Goal: Task Accomplishment & Management: Manage account settings

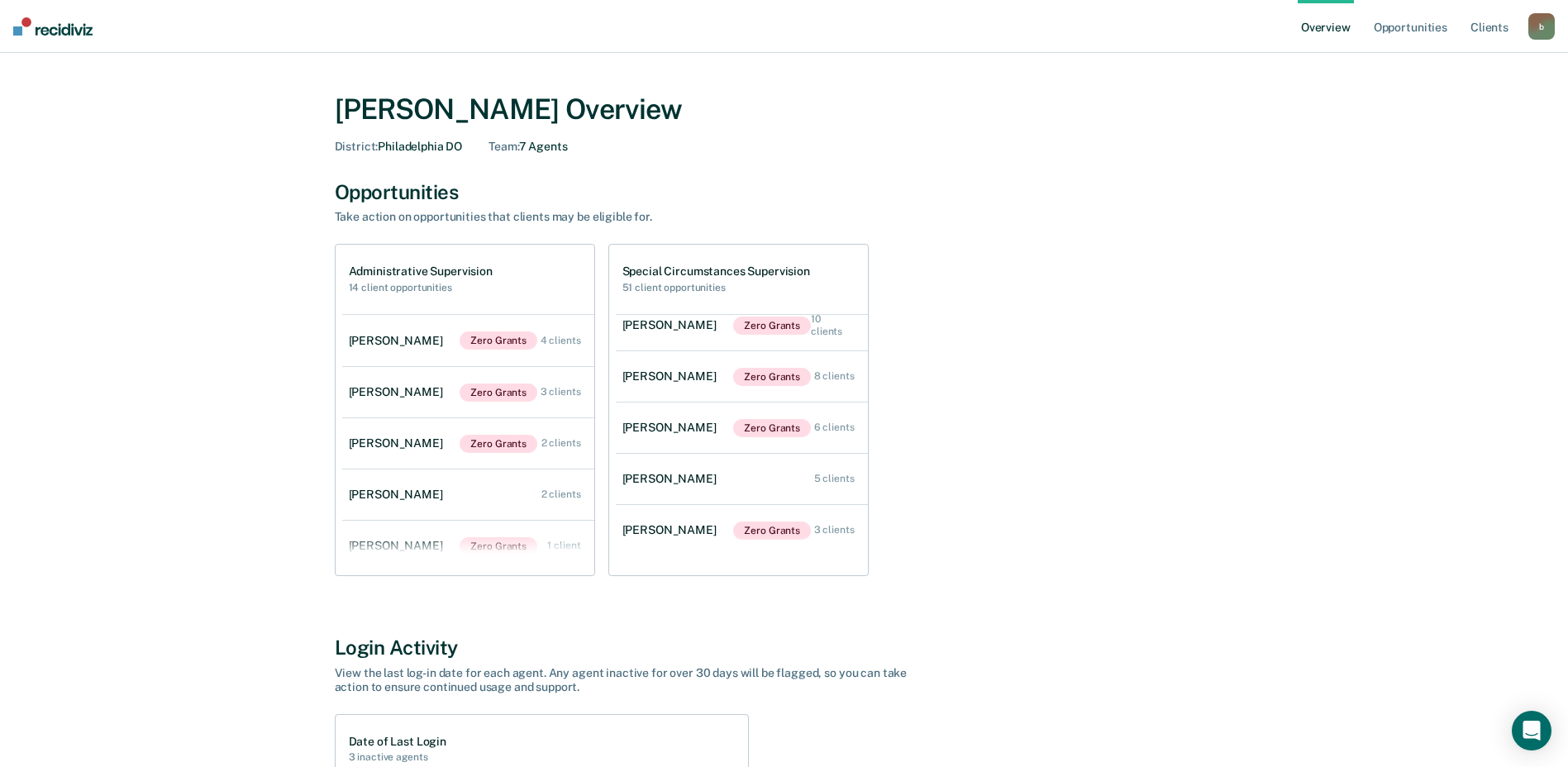
click at [1538, 27] on div "b" at bounding box center [1542, 26] width 26 height 26
click at [1306, 35] on link "Overview" at bounding box center [1326, 26] width 57 height 53
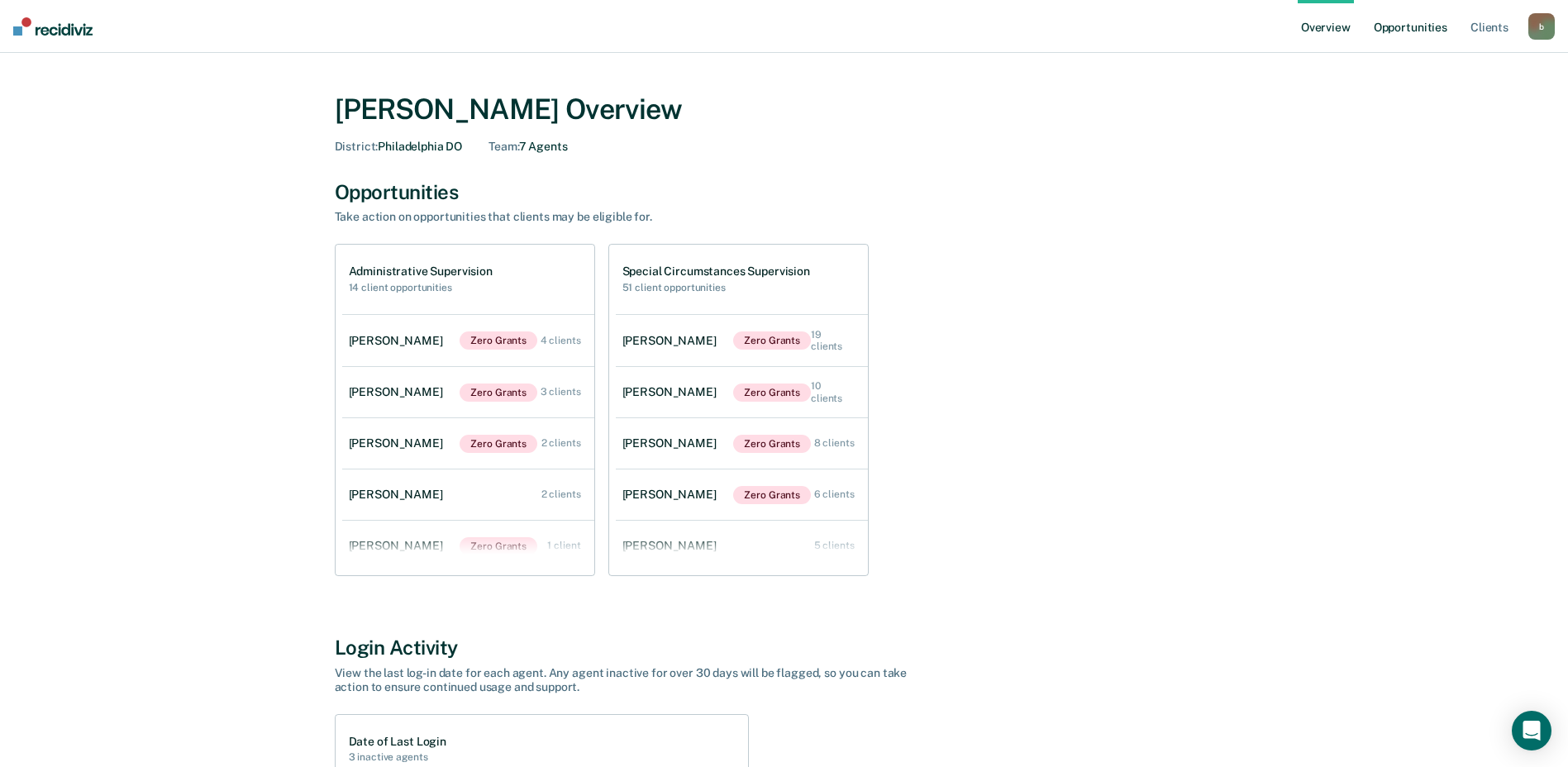
click at [1424, 29] on link "Opportunities" at bounding box center [1411, 26] width 80 height 53
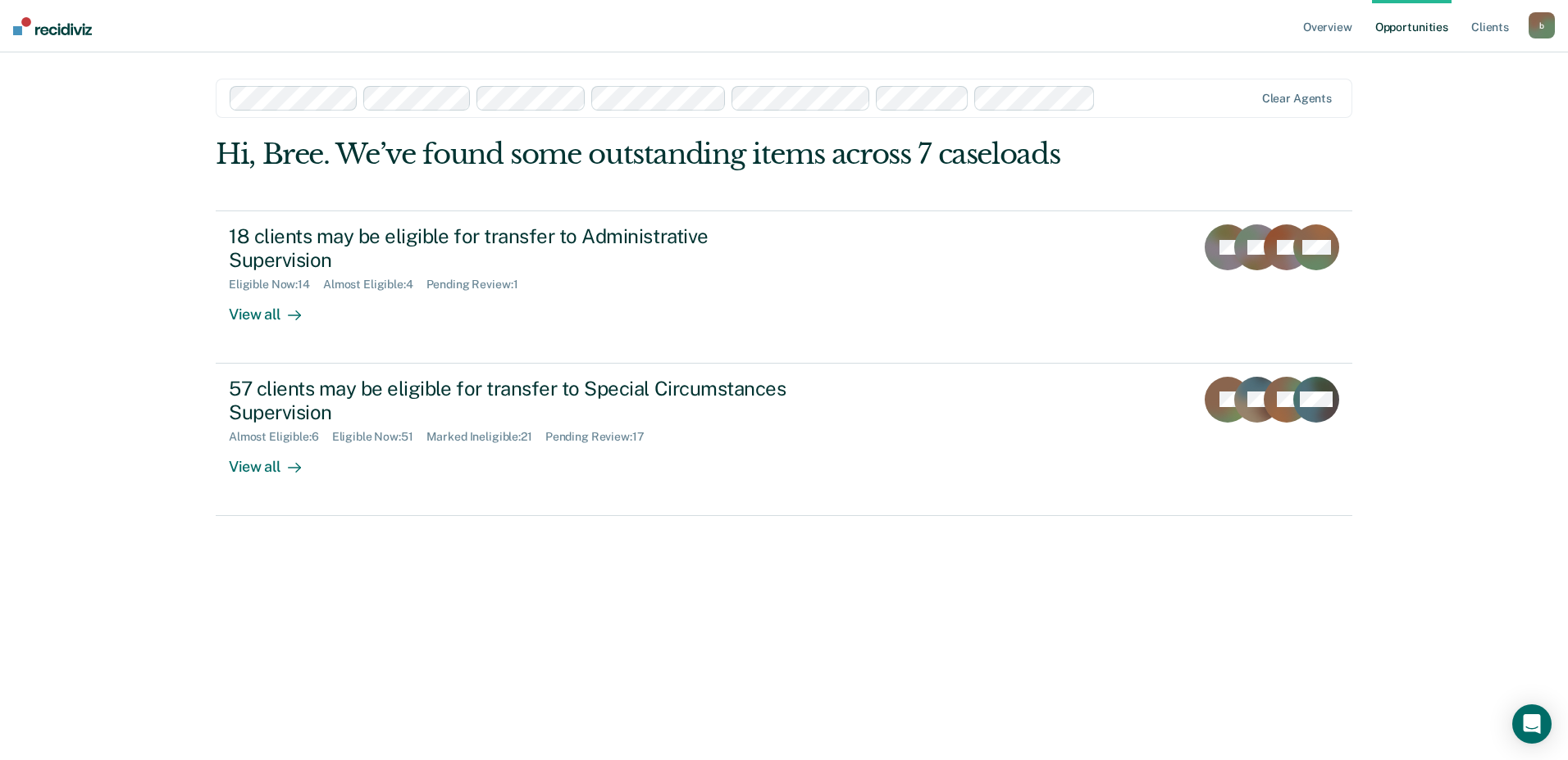
click at [1561, 464] on div "Overview Opportunities Client s [EMAIL_ADDRESS][DOMAIN_NAME] b Profile How it w…" at bounding box center [784, 380] width 1568 height 760
drag, startPoint x: 1568, startPoint y: 117, endPoint x: 1554, endPoint y: 171, distance: 55.8
click at [1554, 171] on div "Overview Opportunities Client s [EMAIL_ADDRESS][DOMAIN_NAME] b Profile How it w…" at bounding box center [784, 380] width 1568 height 760
click at [1482, 28] on link "Client s" at bounding box center [1489, 26] width 44 height 52
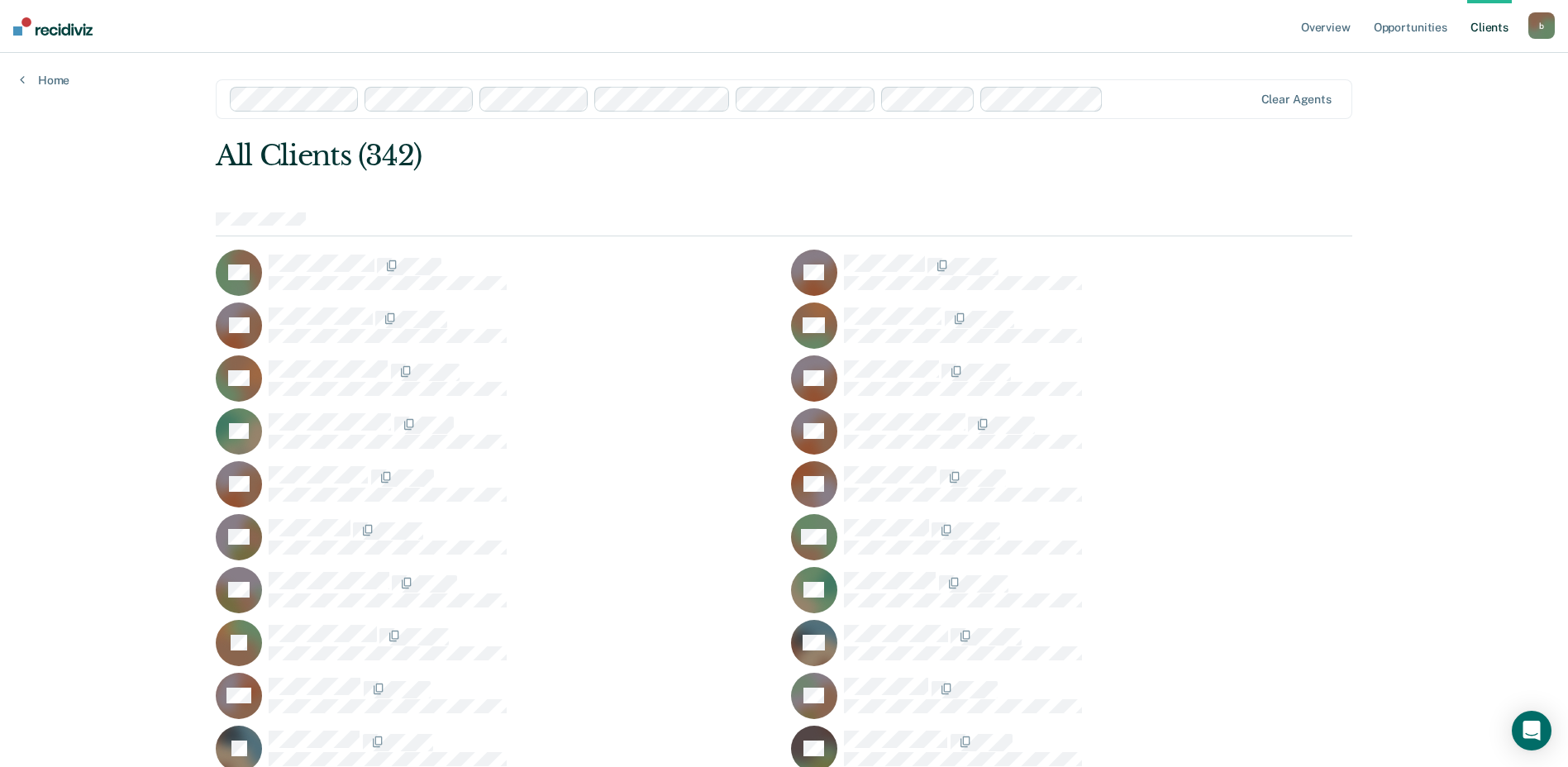
click at [1544, 25] on div "b" at bounding box center [1542, 26] width 26 height 26
click at [1533, 87] on icon at bounding box center [1534, 88] width 10 height 10
click at [1390, 26] on link "Opportunities" at bounding box center [1411, 26] width 80 height 53
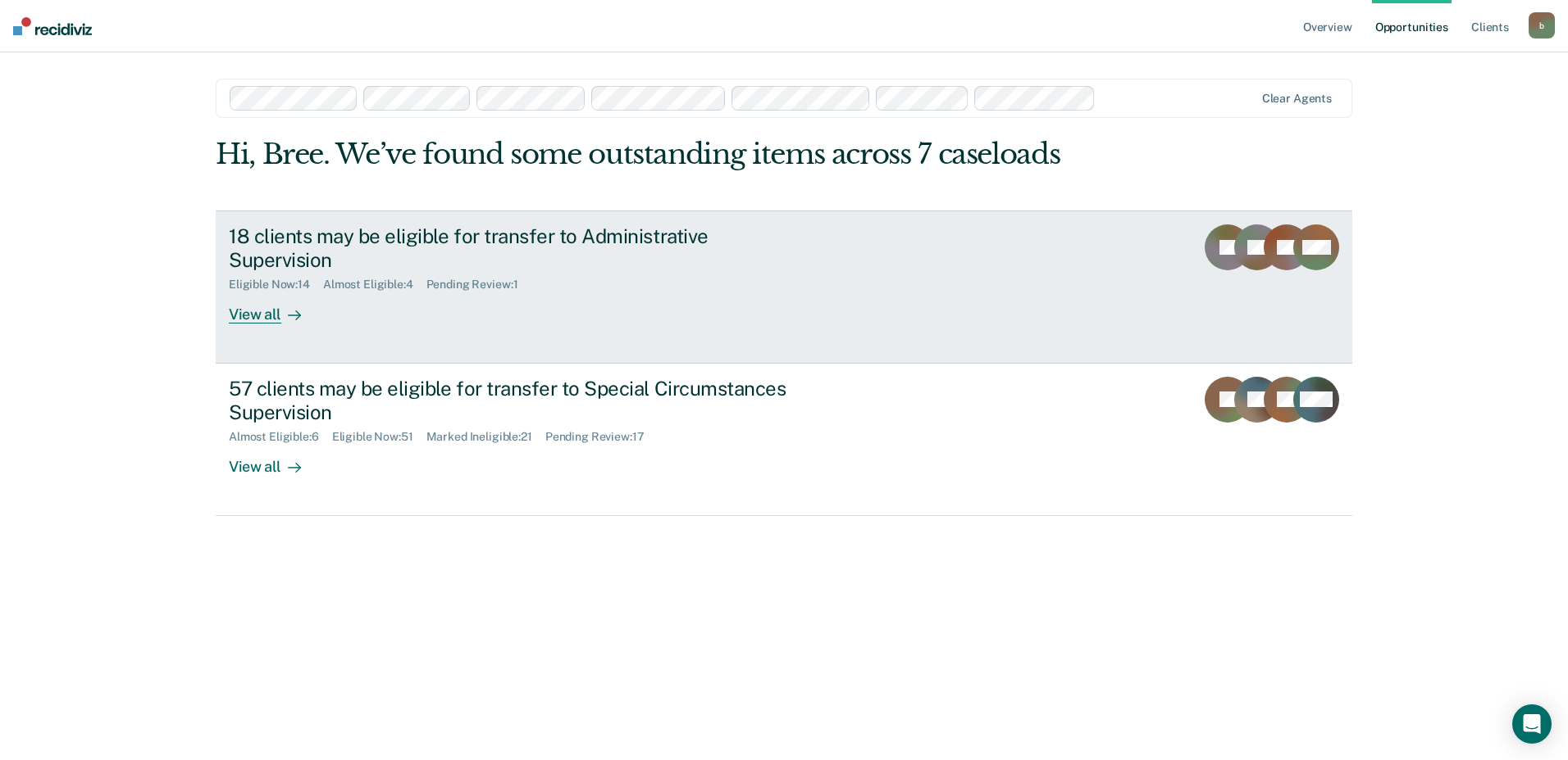
click at [246, 316] on div "View all" at bounding box center [274, 307] width 91 height 32
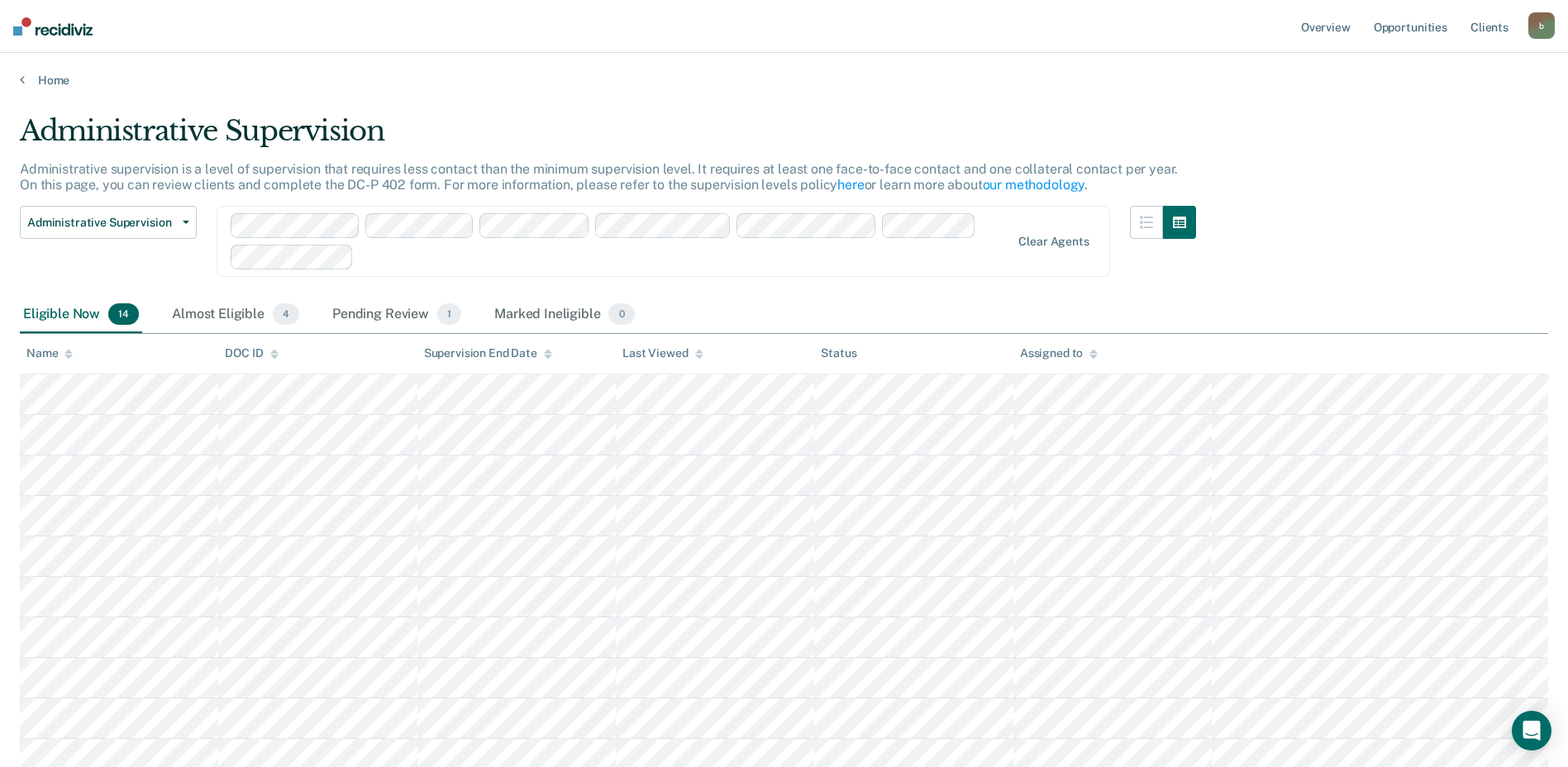
drag, startPoint x: 1564, startPoint y: 337, endPoint x: 1561, endPoint y: 350, distance: 13.3
click at [1561, 350] on main "Administrative Supervision Administrative supervision is a level of supervision…" at bounding box center [784, 572] width 1568 height 969
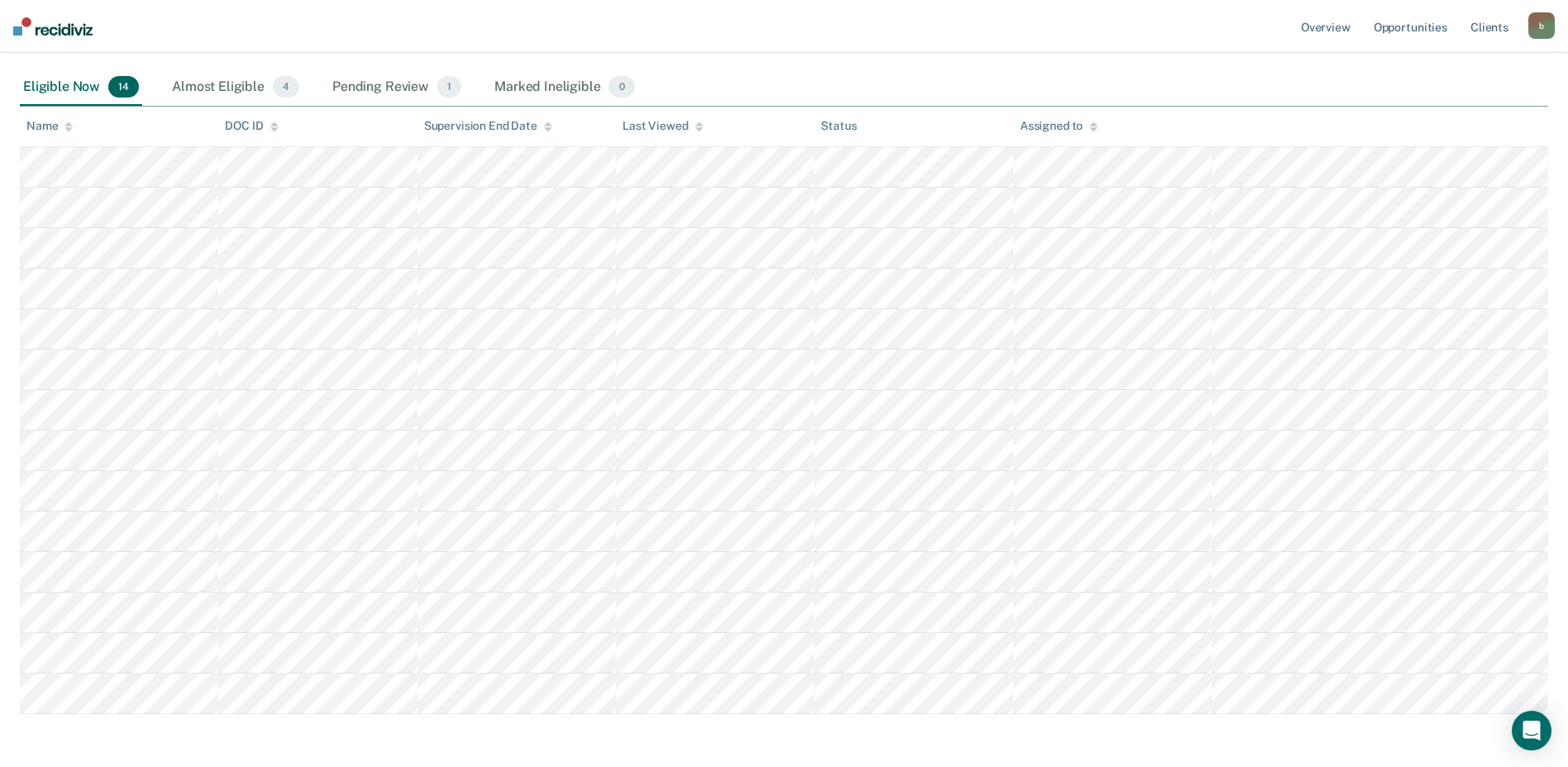
scroll to position [224, 0]
click at [368, 92] on div "Pending Review 1" at bounding box center [396, 91] width 136 height 37
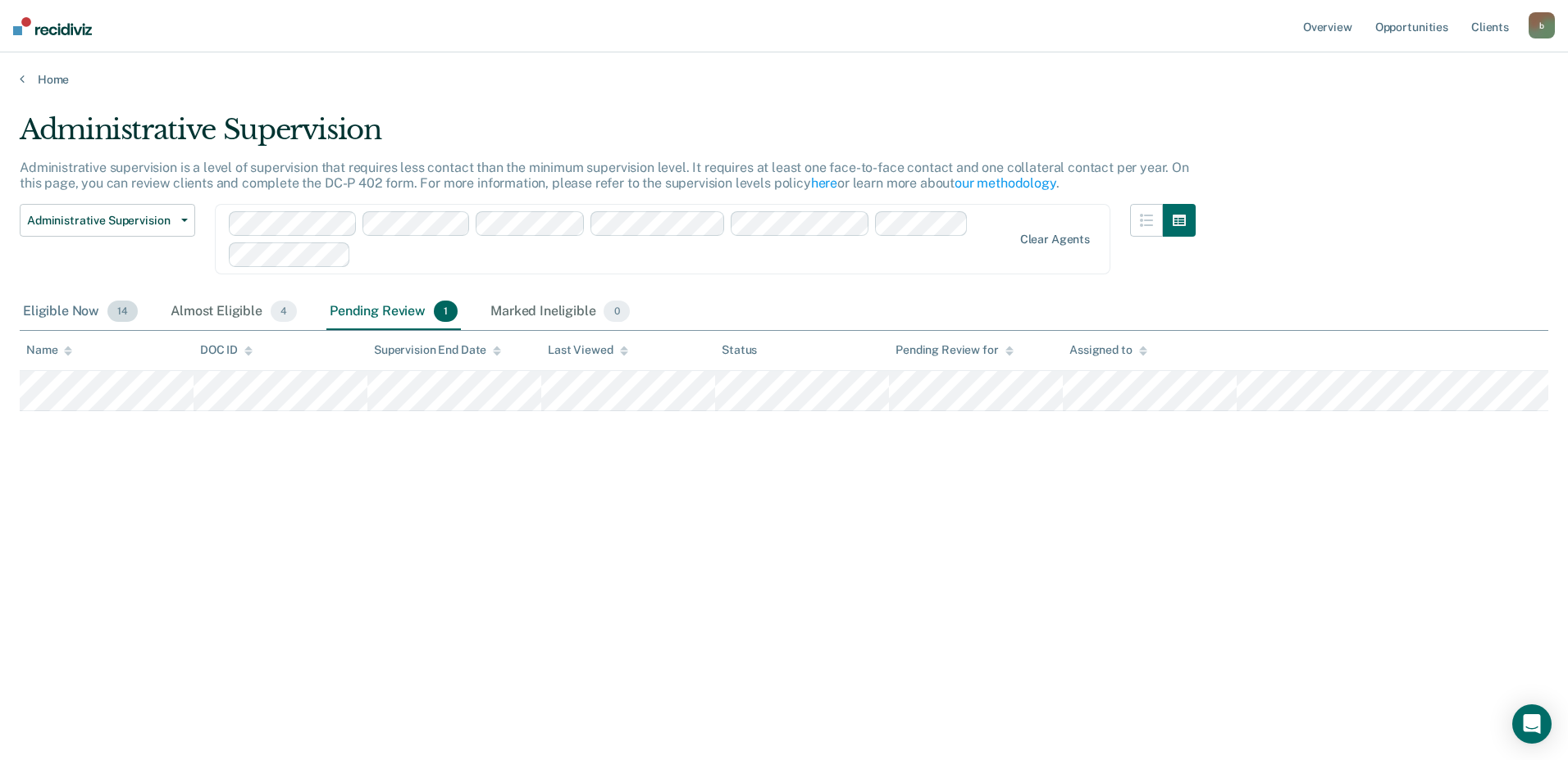
click at [65, 313] on div "Eligible Now 14" at bounding box center [81, 312] width 121 height 36
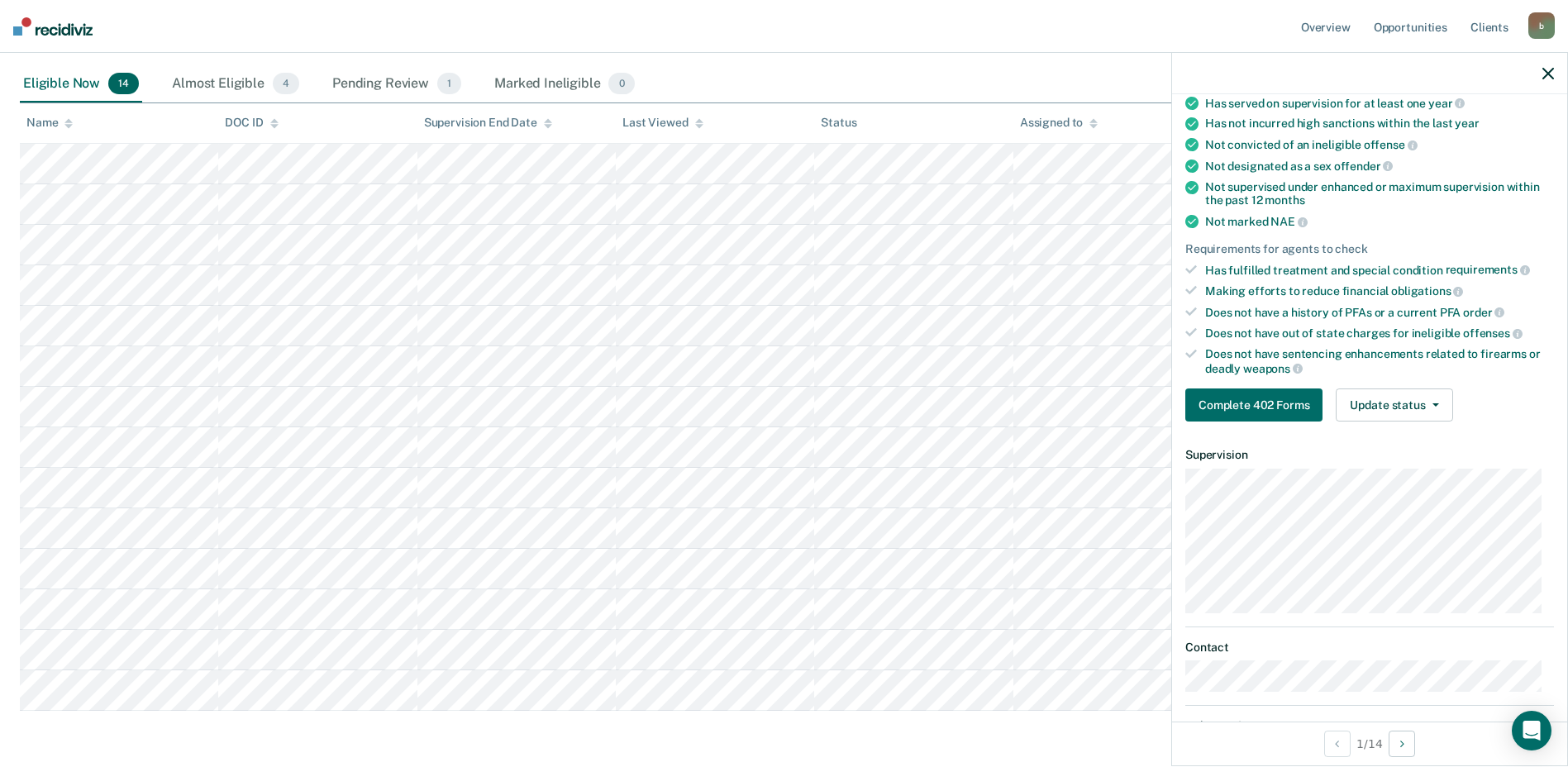
scroll to position [115, 0]
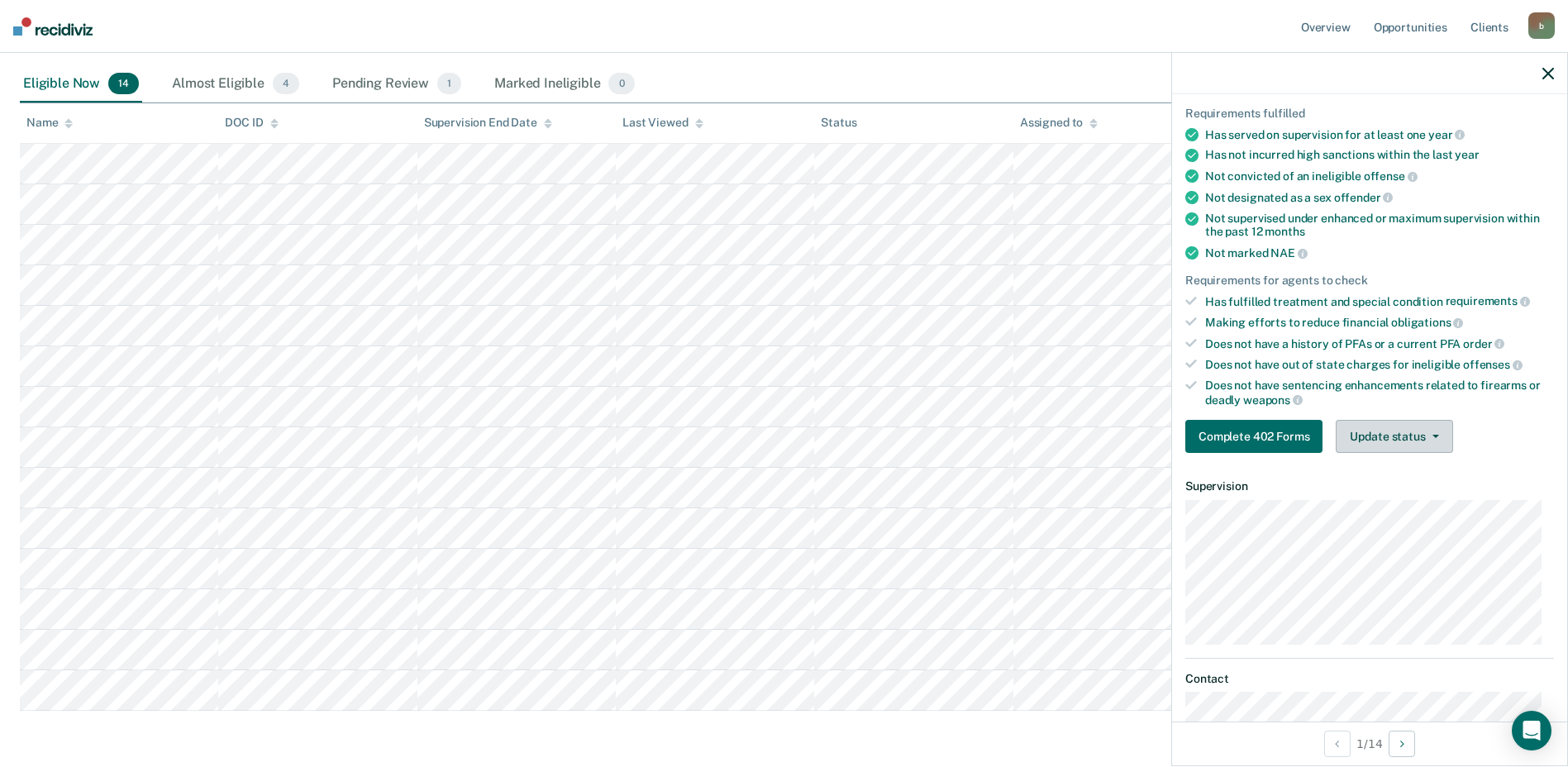
click at [1435, 435] on icon "button" at bounding box center [1436, 436] width 6 height 4
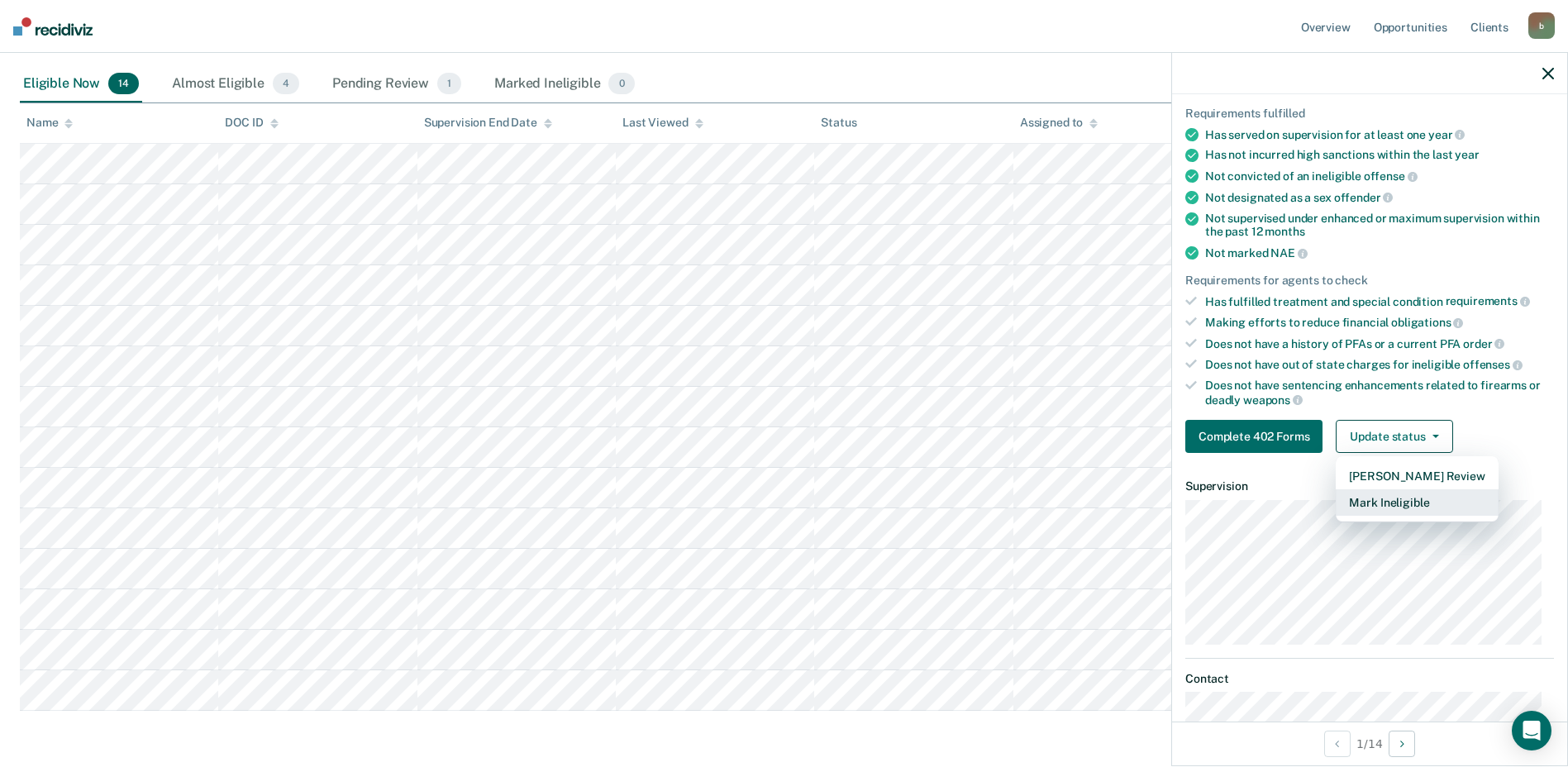
click at [1417, 503] on button "Mark Ineligible" at bounding box center [1417, 502] width 162 height 26
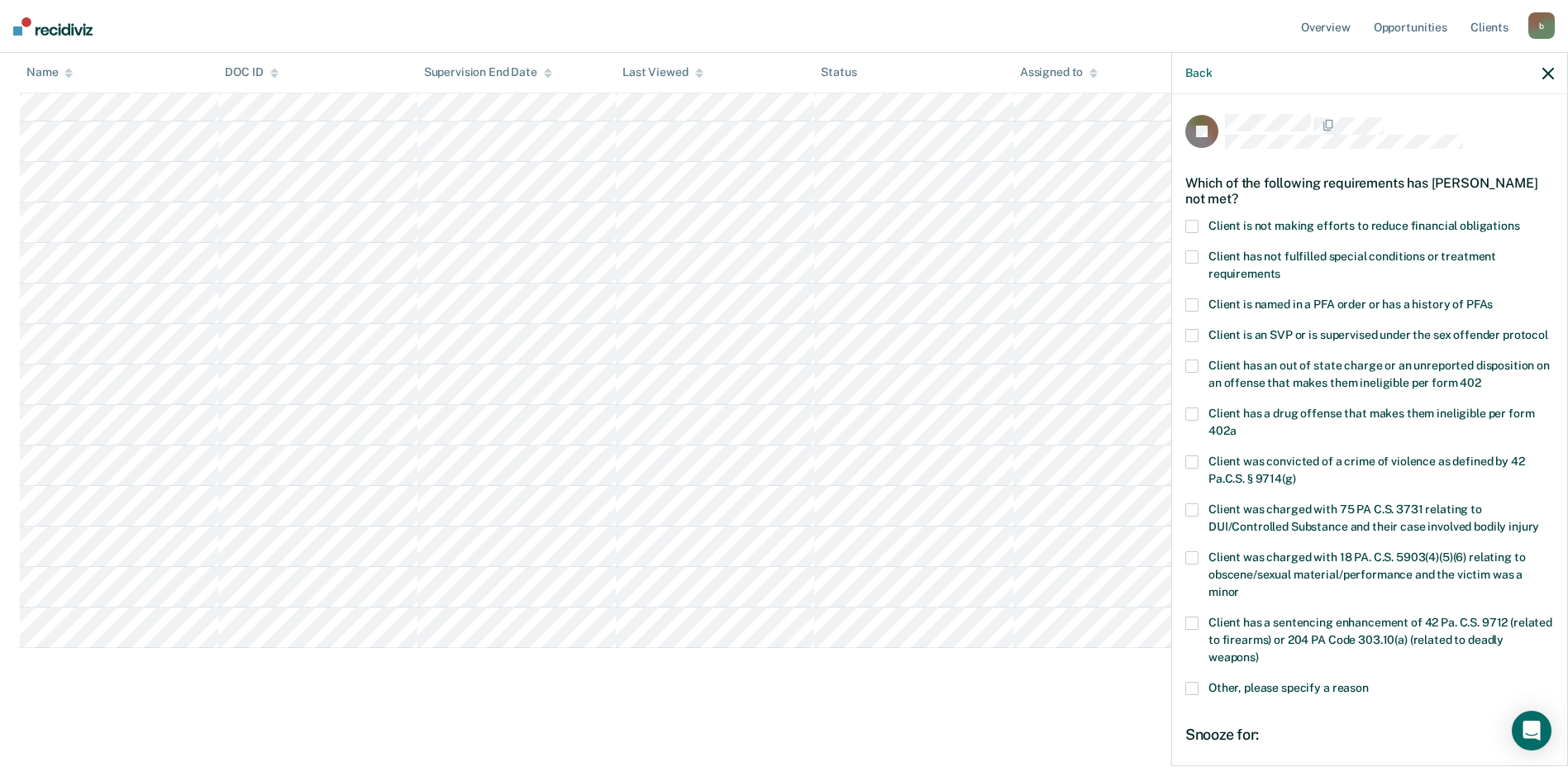
scroll to position [1, 0]
click at [1188, 221] on span at bounding box center [1192, 226] width 13 height 13
click at [1521, 219] on input "Client is not making efforts to reduce financial obligations" at bounding box center [1521, 219] width 0 height 0
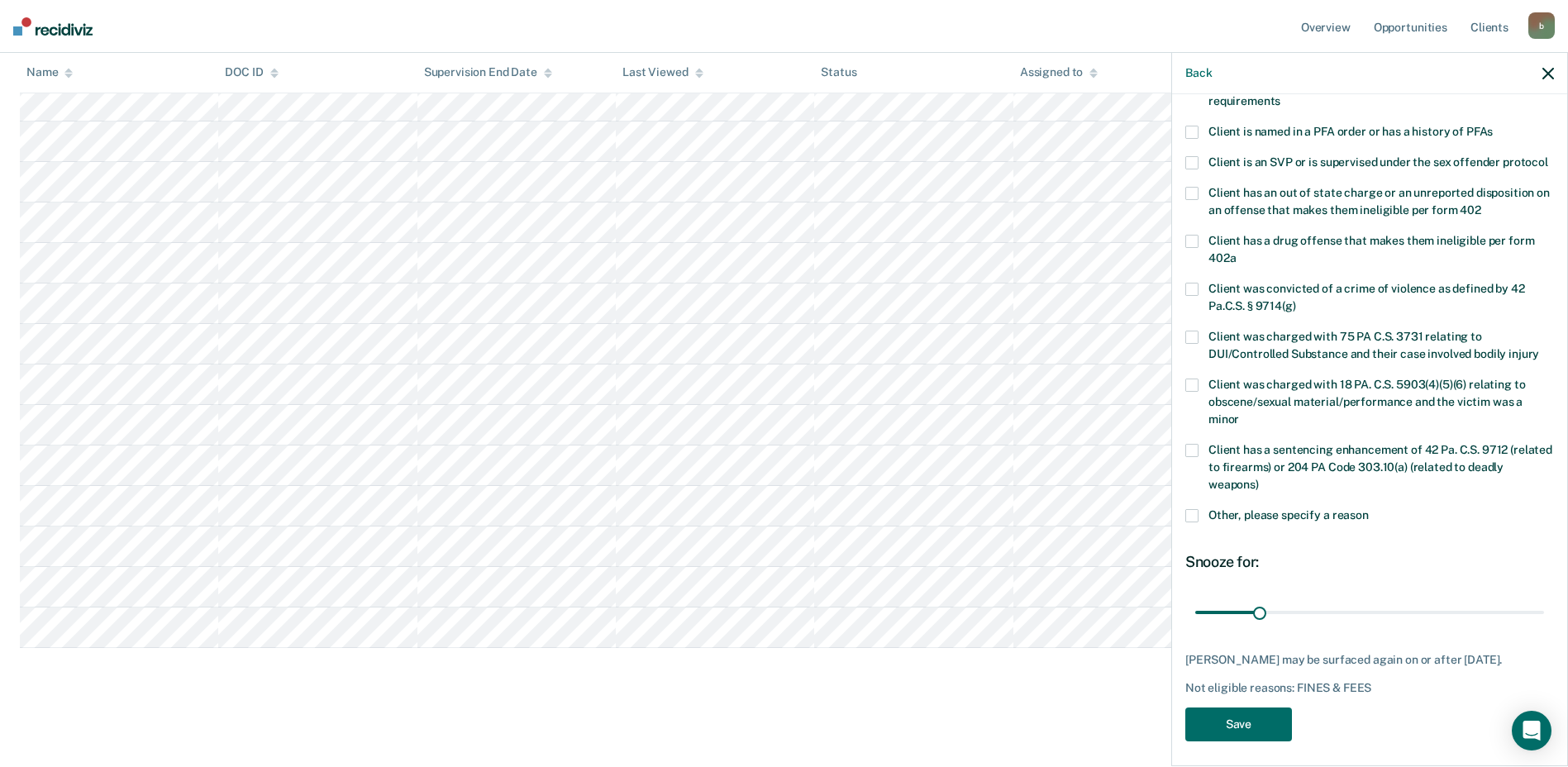
scroll to position [197, 0]
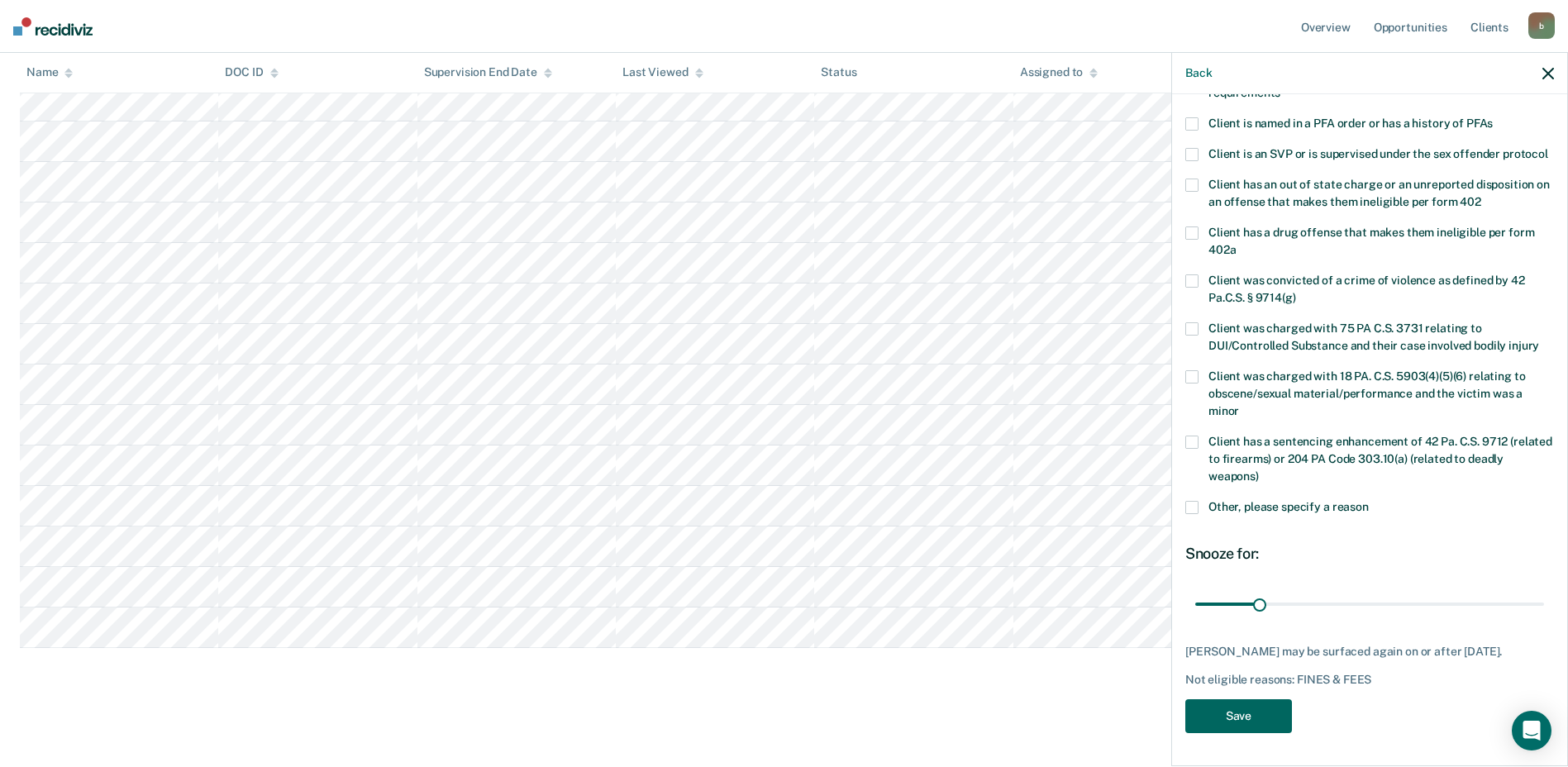
click at [1258, 721] on button "Save" at bounding box center [1239, 716] width 107 height 34
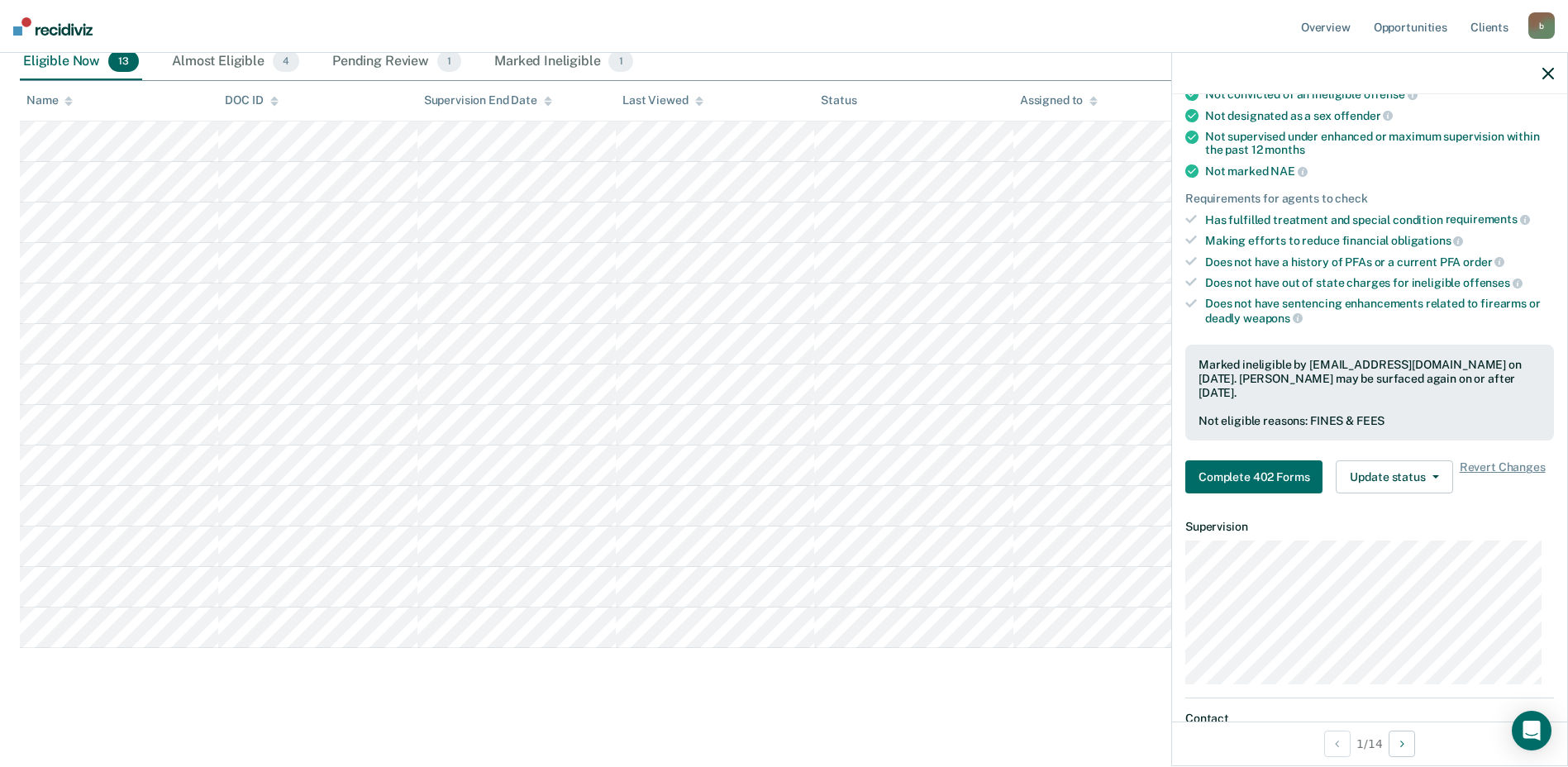
click at [1548, 74] on icon "button" at bounding box center [1548, 73] width 12 height 12
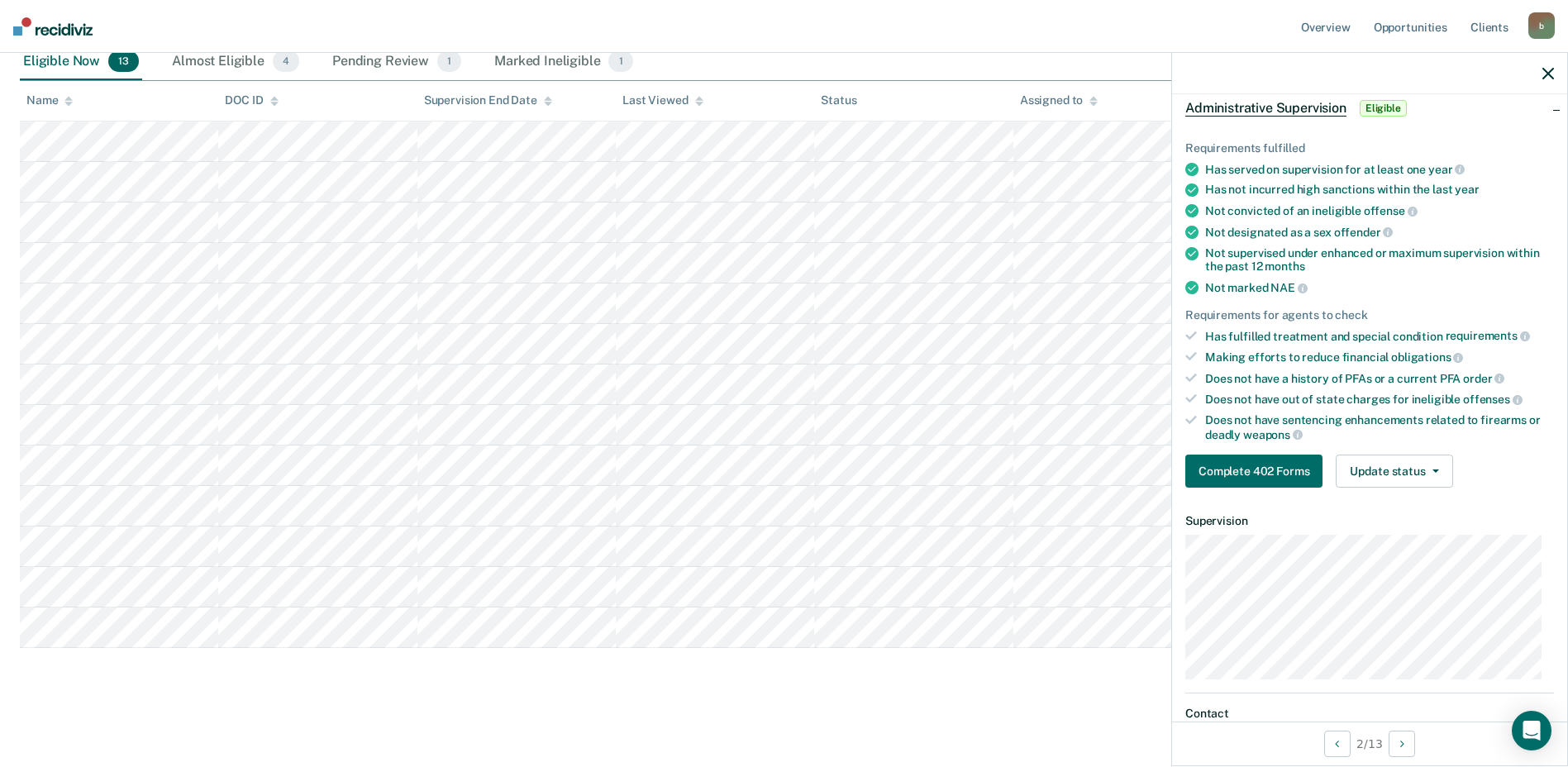
scroll to position [84, 0]
